Goal: Task Accomplishment & Management: Use online tool/utility

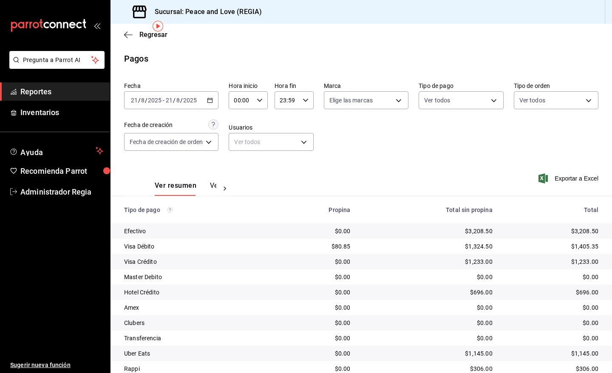
scroll to position [32, 0]
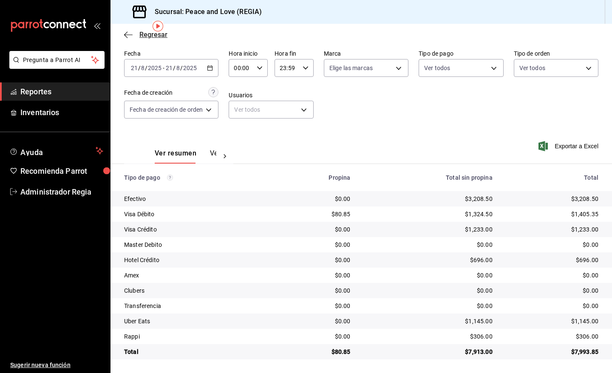
click at [135, 31] on span "Regresar" at bounding box center [145, 35] width 43 height 8
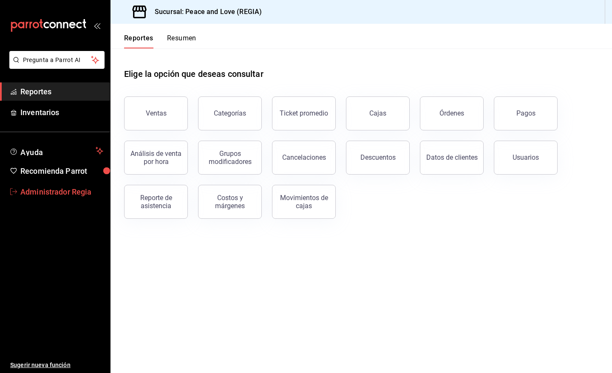
click at [64, 189] on span "Administrador Regia" at bounding box center [61, 191] width 83 height 11
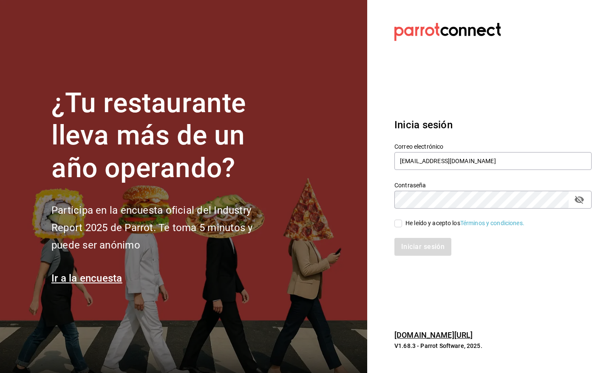
click at [432, 223] on div "He leído y acepto los Términos y condiciones." at bounding box center [464, 223] width 119 height 9
click at [402, 223] on input "He leído y acepto los Términos y condiciones." at bounding box center [398, 224] width 8 height 8
checkbox input "true"
click at [431, 248] on button "Iniciar sesión" at bounding box center [423, 247] width 58 height 18
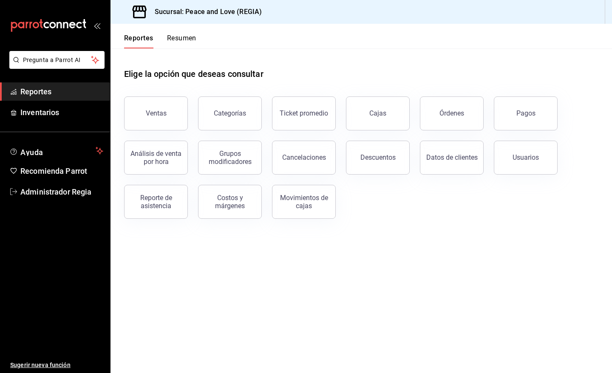
click at [434, 110] on button "Órdenes" at bounding box center [452, 113] width 64 height 34
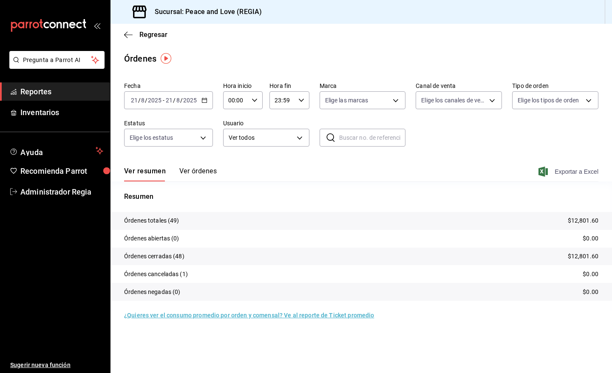
click at [563, 173] on span "Exportar a Excel" at bounding box center [569, 172] width 58 height 10
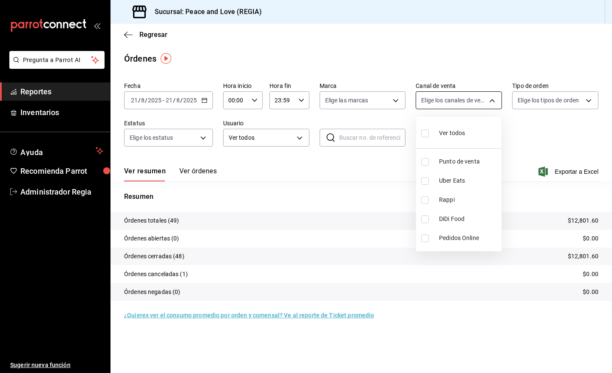
click at [427, 101] on body "Pregunta a Parrot AI Reportes Inventarios Ayuda Recomienda Parrot Administrador…" at bounding box center [306, 186] width 612 height 373
click at [437, 181] on li "Uber Eats" at bounding box center [458, 180] width 85 height 19
type input "UBER_EATS"
checkbox input "true"
click at [437, 181] on li "Uber Eats" at bounding box center [458, 180] width 85 height 19
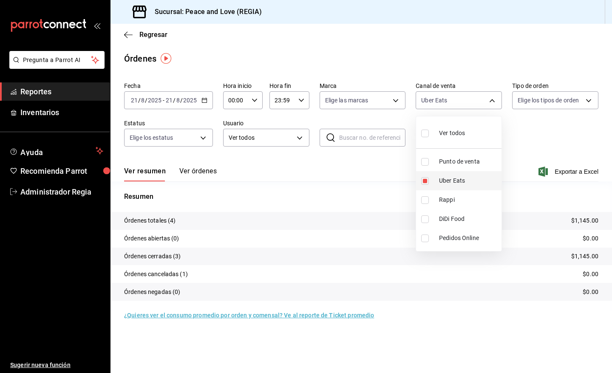
checkbox input "false"
click at [444, 215] on span "DiDi Food" at bounding box center [468, 219] width 59 height 9
type input "DIDI_FOOD"
checkbox input "true"
click at [441, 197] on span "Rappi" at bounding box center [468, 199] width 59 height 9
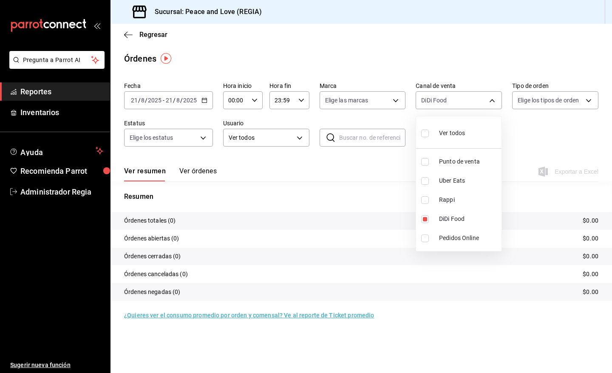
type input "DIDI_FOOD,RAPPI"
checkbox input "true"
click at [438, 211] on li "DiDi Food" at bounding box center [458, 218] width 85 height 19
type input "RAPPI"
checkbox input "false"
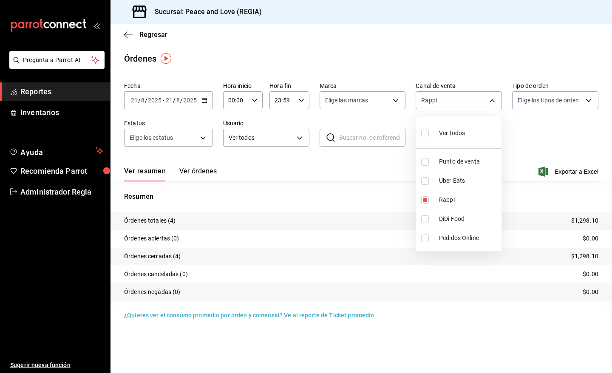
click at [433, 135] on div "Ver todos" at bounding box center [443, 132] width 44 height 18
type input "PARROT,UBER_EATS,RAPPI,DIDI_FOOD,ONLINE"
checkbox input "true"
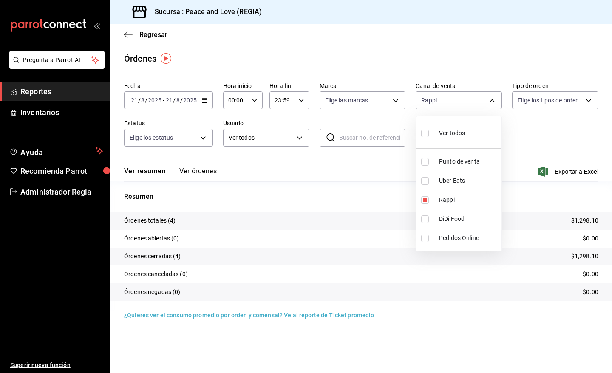
checkbox input "true"
click at [479, 98] on div at bounding box center [306, 186] width 612 height 373
click at [154, 35] on span "Regresar" at bounding box center [153, 35] width 28 height 8
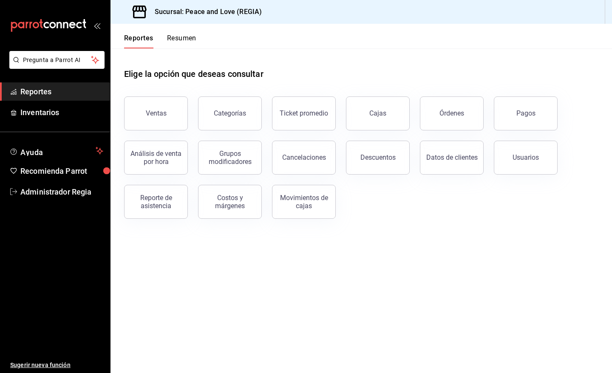
drag, startPoint x: 331, startPoint y: 159, endPoint x: 326, endPoint y: 159, distance: 5.1
click at [326, 159] on button "Cancelaciones" at bounding box center [304, 158] width 64 height 34
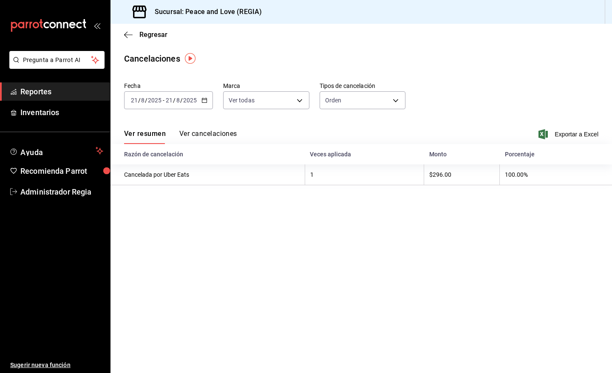
click at [148, 28] on div "Regresar" at bounding box center [360, 35] width 501 height 22
click at [156, 37] on span "Regresar" at bounding box center [153, 35] width 28 height 8
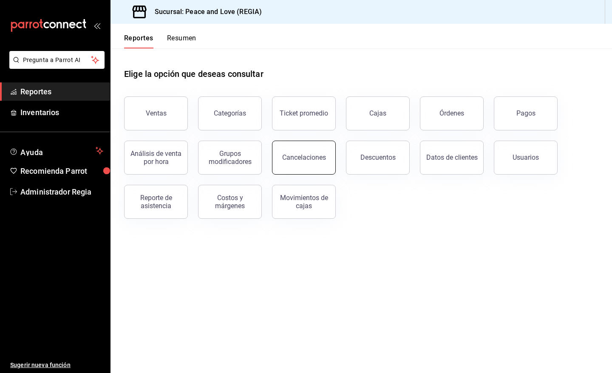
click at [279, 159] on button "Cancelaciones" at bounding box center [304, 158] width 64 height 34
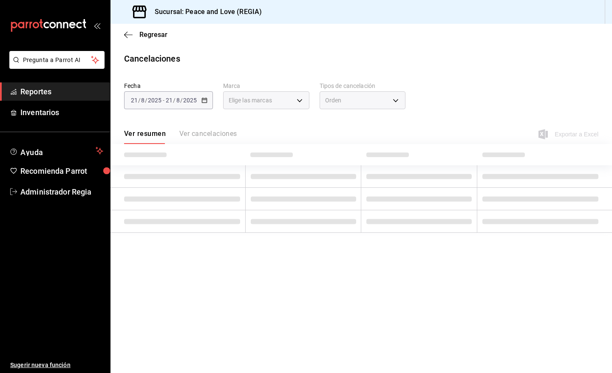
type input "[object Object],[object Object]"
